Goal: Task Accomplishment & Management: Use online tool/utility

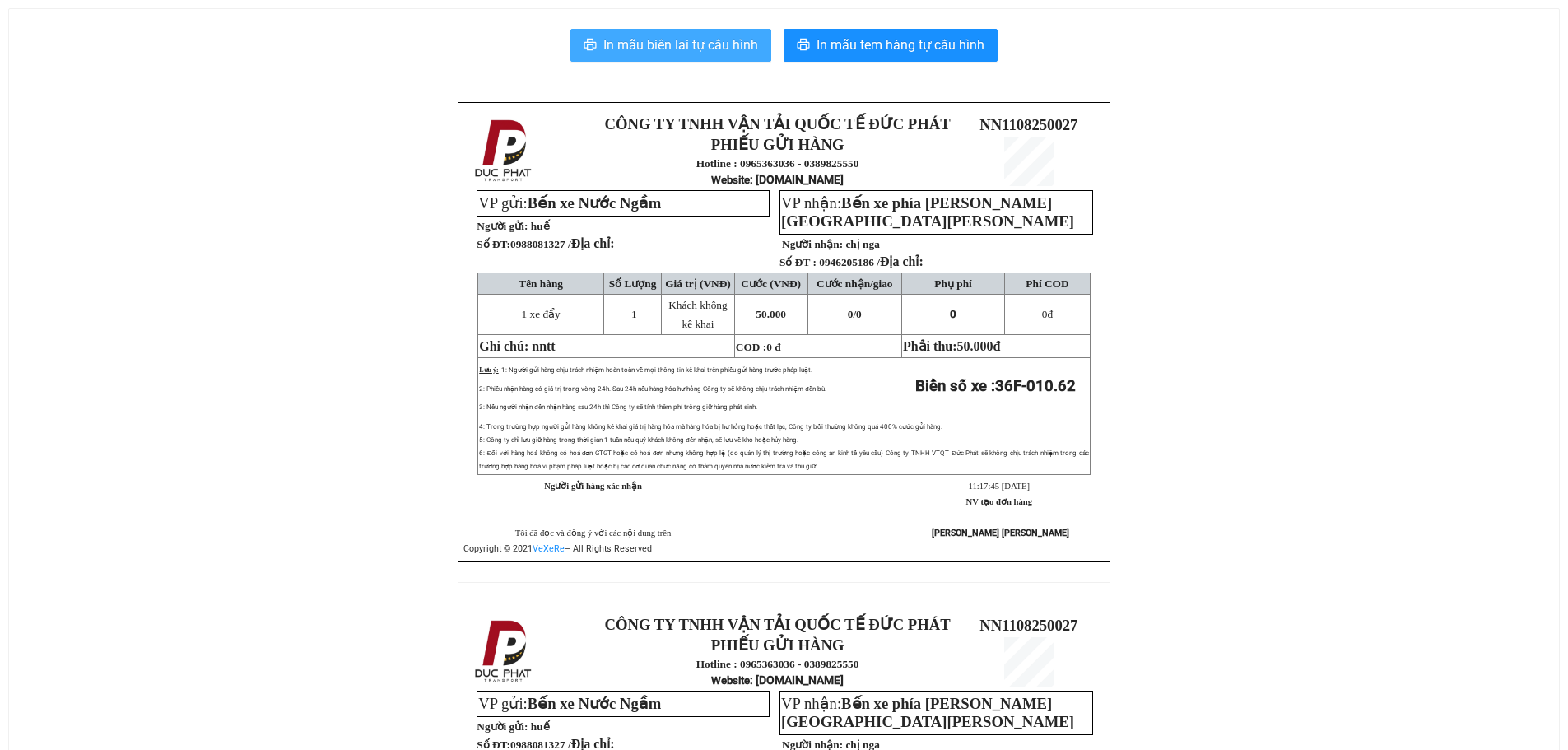
click at [675, 42] on span "In mẫu biên lai tự cấu hình" at bounding box center [680, 45] width 155 height 20
click at [692, 40] on span "In mẫu biên lai tự cấu hình" at bounding box center [680, 45] width 155 height 20
click at [700, 58] on button "In mẫu biên lai tự cấu hình" at bounding box center [671, 46] width 201 height 33
click at [692, 49] on span "In mẫu biên lai tự cấu hình" at bounding box center [680, 45] width 155 height 20
click at [671, 45] on span "In mẫu biên lai tự cấu hình" at bounding box center [680, 45] width 155 height 20
